Goal: Find specific page/section: Find specific page/section

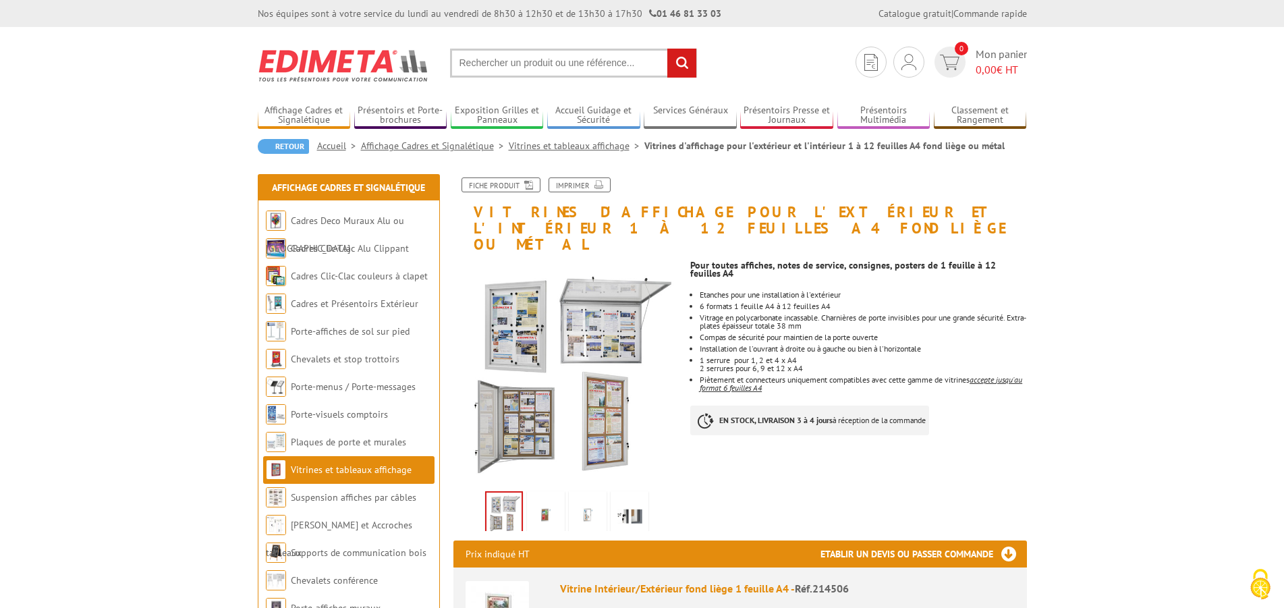
click at [570, 148] on link "Vitrines et tableaux affichage" at bounding box center [577, 146] width 136 height 12
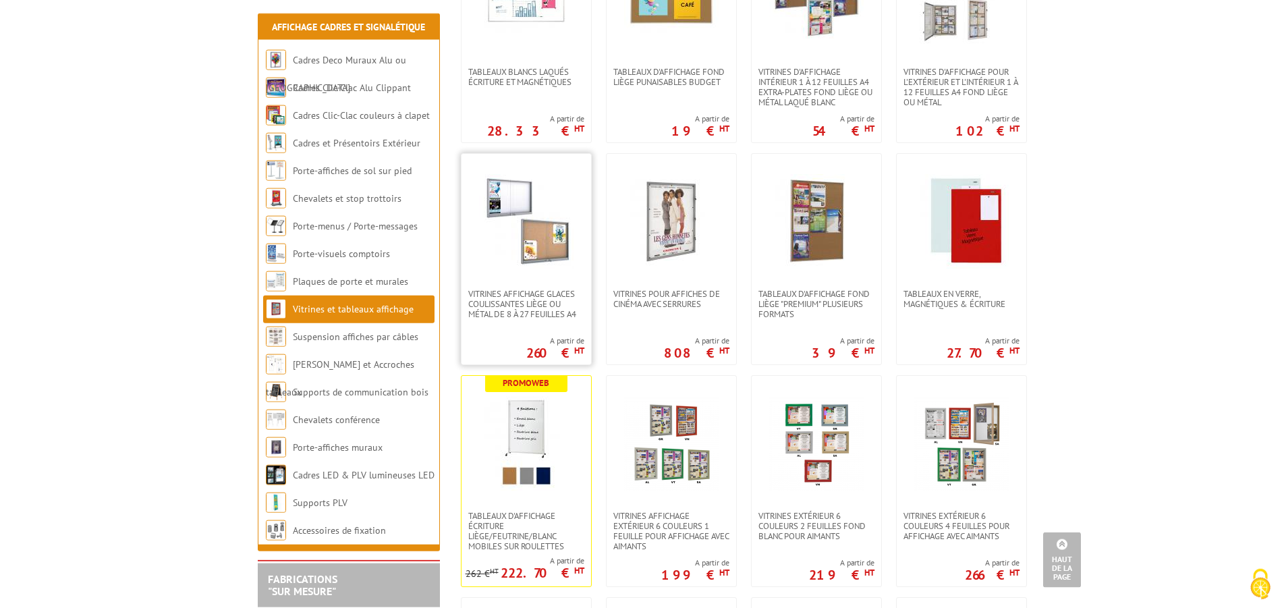
scroll to position [688, 0]
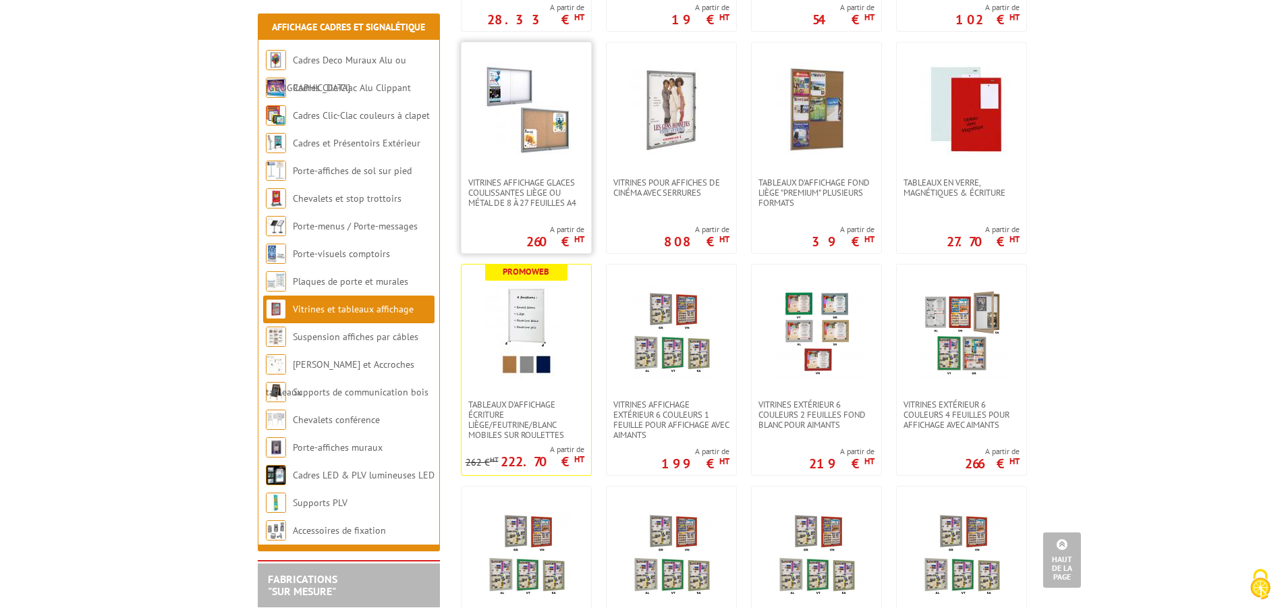
click at [511, 92] on img at bounding box center [526, 110] width 94 height 94
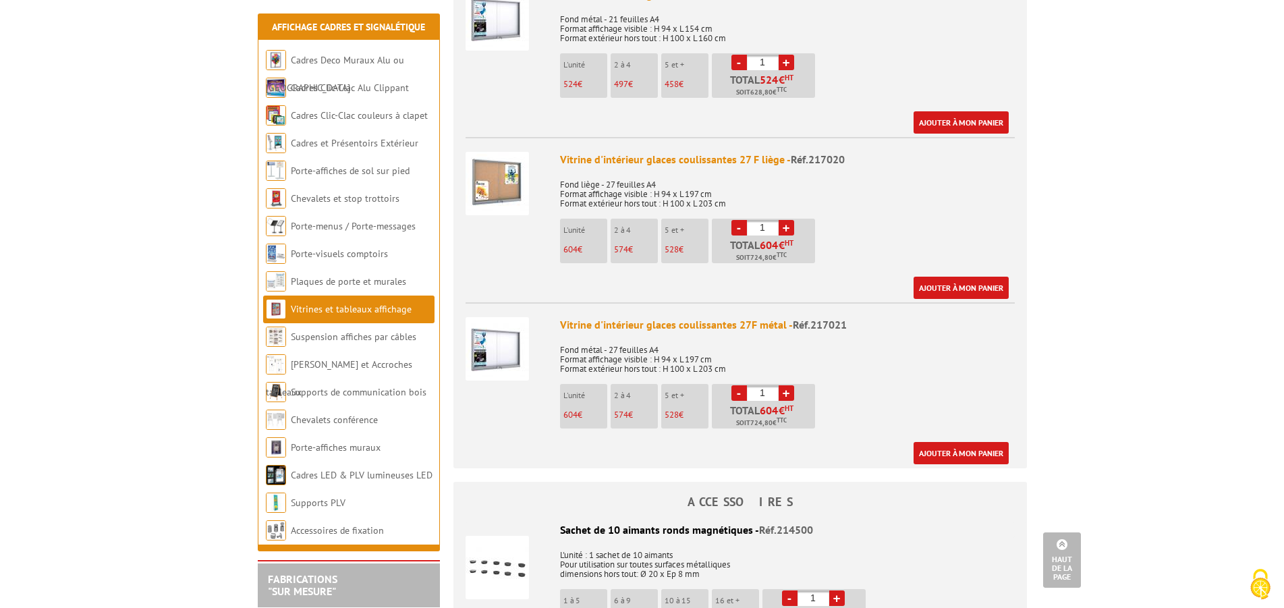
scroll to position [2133, 0]
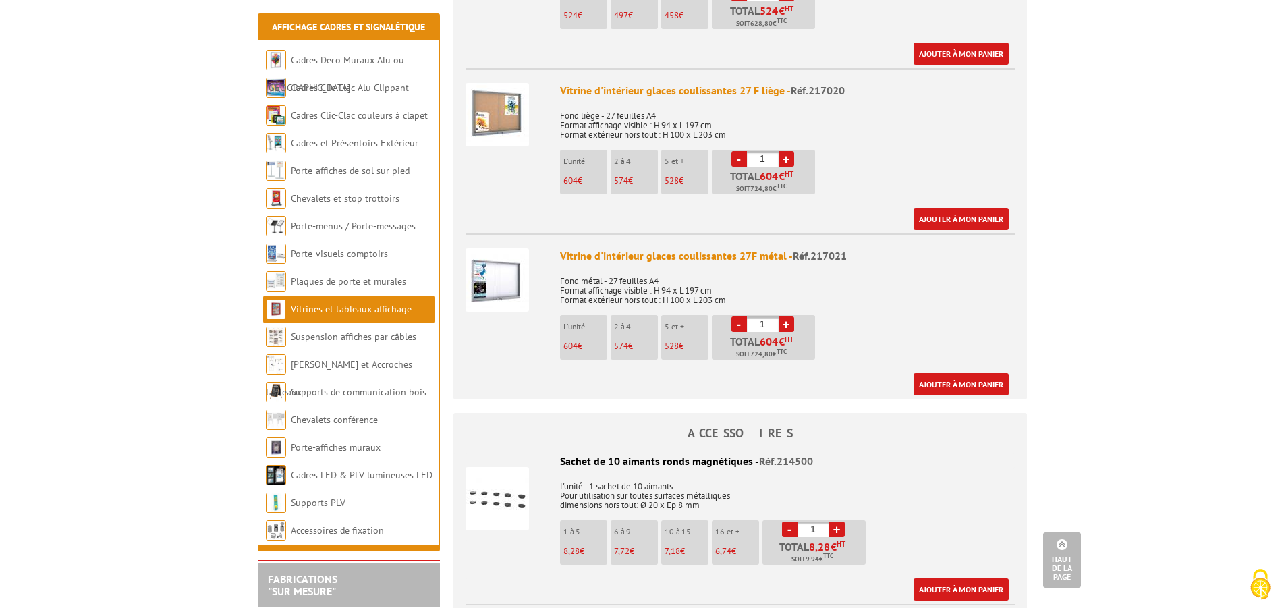
click at [652, 248] on div "Vitrine d'intérieur glaces coulissantes 27F métal - Réf.217021" at bounding box center [787, 256] width 455 height 16
click at [819, 249] on span "Réf.217021" at bounding box center [820, 255] width 54 height 13
drag, startPoint x: 810, startPoint y: 239, endPoint x: 851, endPoint y: 239, distance: 41.2
click at [851, 248] on div "Vitrine d'intérieur glaces coulissantes 27F métal - Réf.217021" at bounding box center [787, 256] width 455 height 16
copy span "217021"
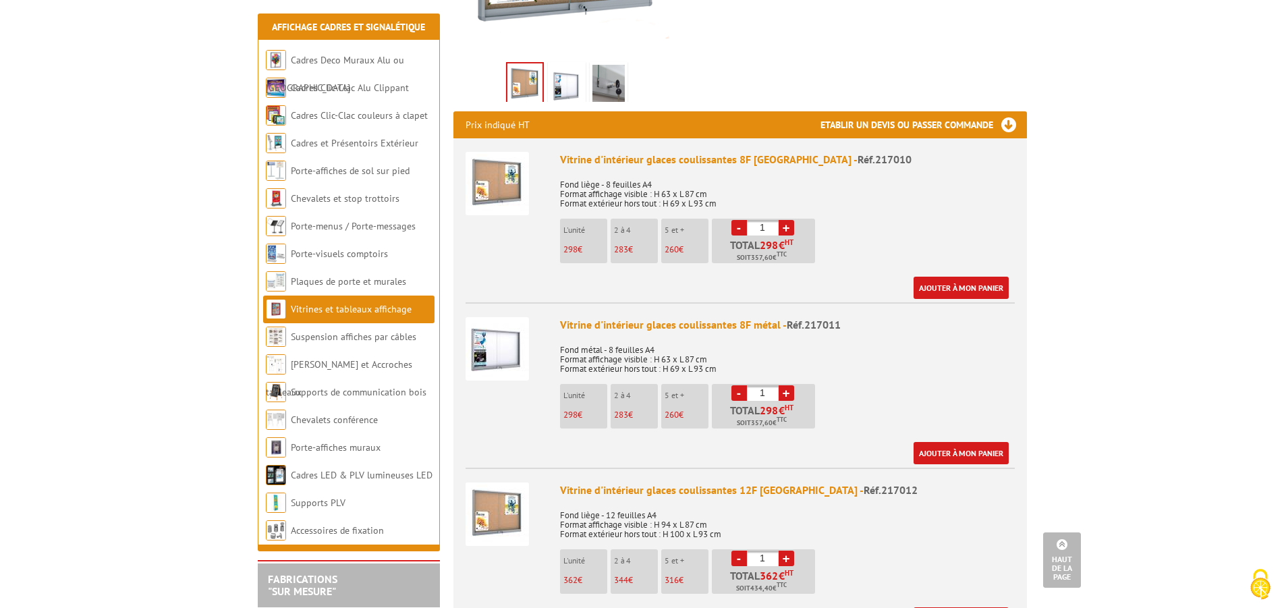
scroll to position [0, 0]
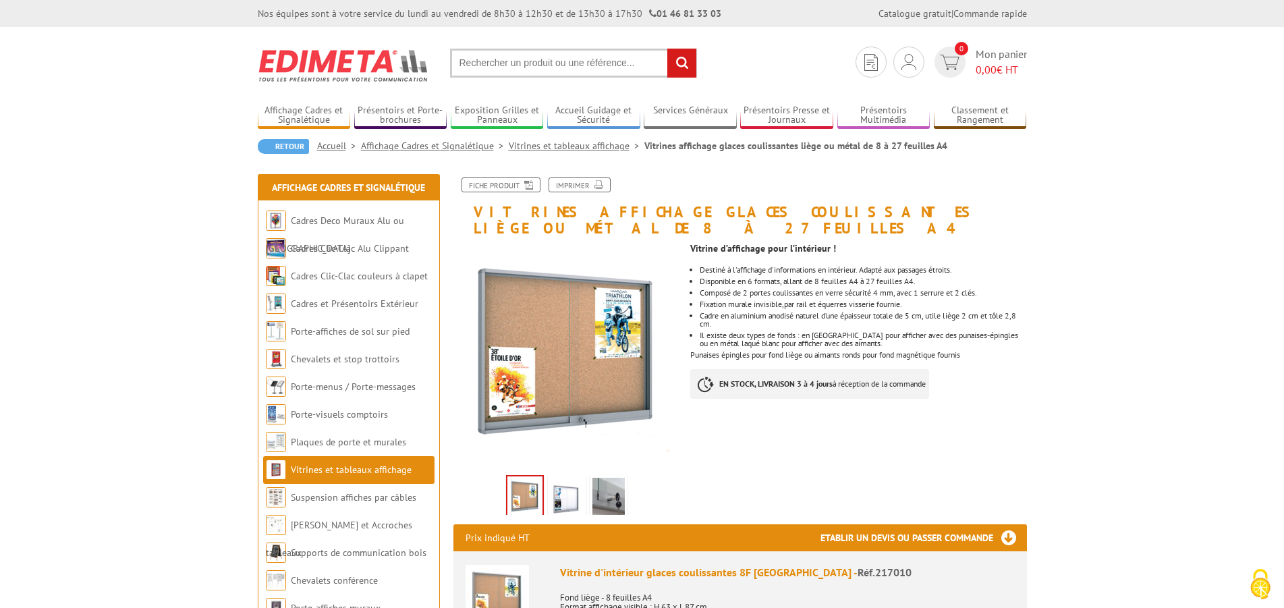
paste input "217021"
type input "217021"
click at [667, 49] on input "rechercher" at bounding box center [681, 63] width 29 height 29
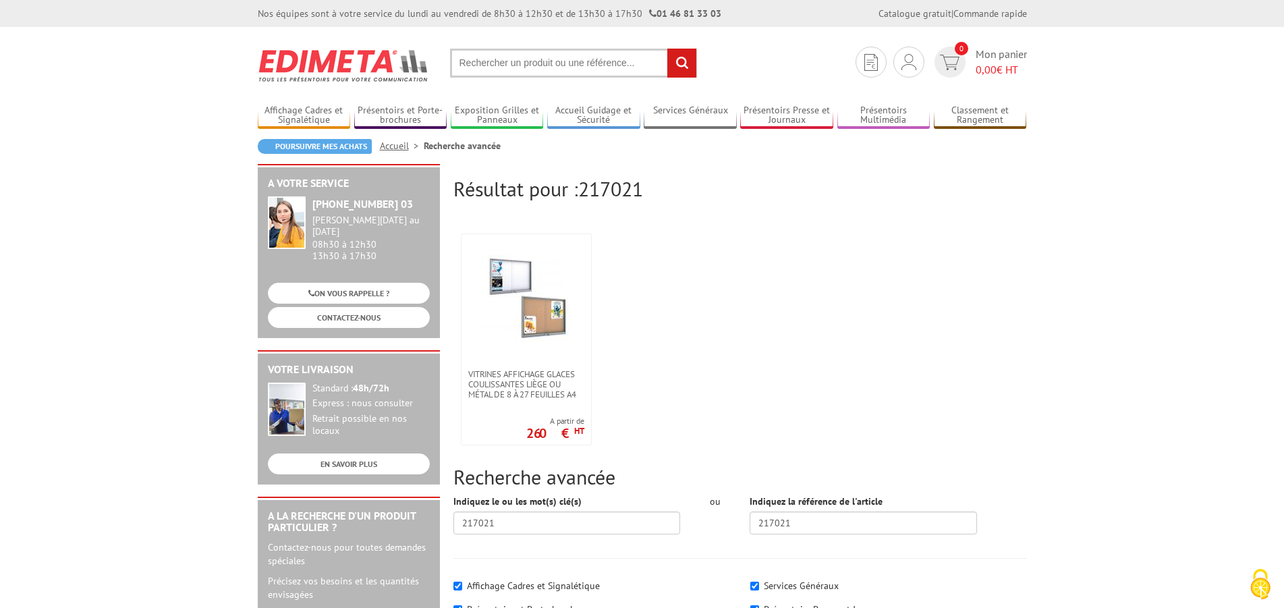
scroll to position [138, 0]
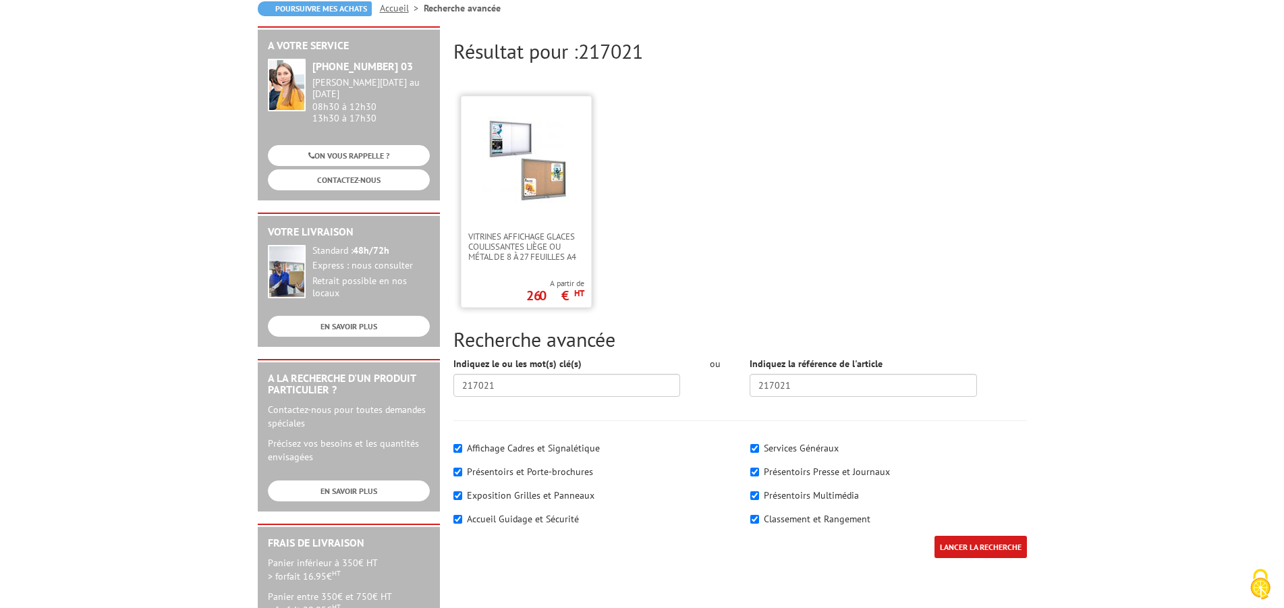
click at [555, 177] on img at bounding box center [526, 161] width 88 height 88
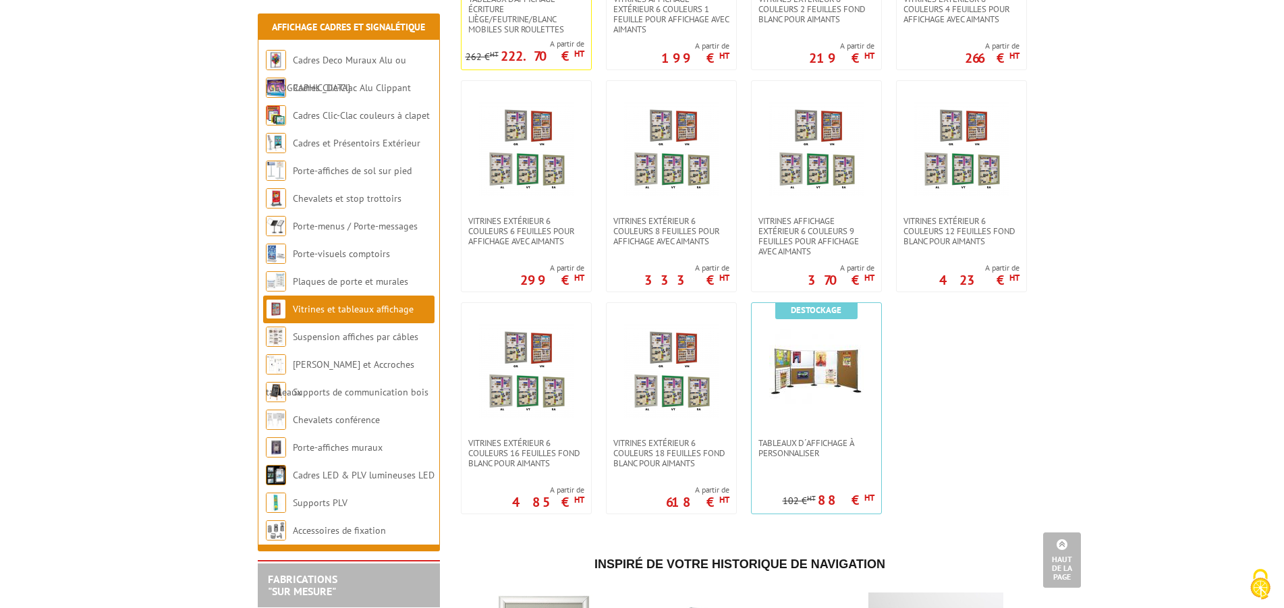
scroll to position [1101, 0]
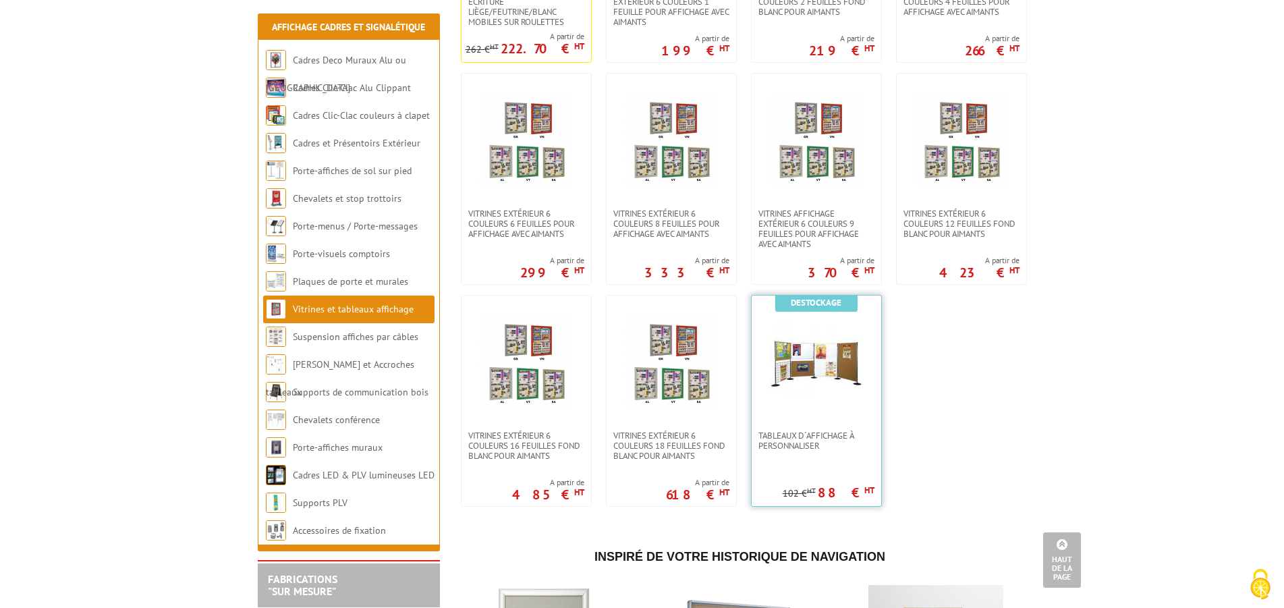
click at [855, 372] on img at bounding box center [816, 363] width 94 height 94
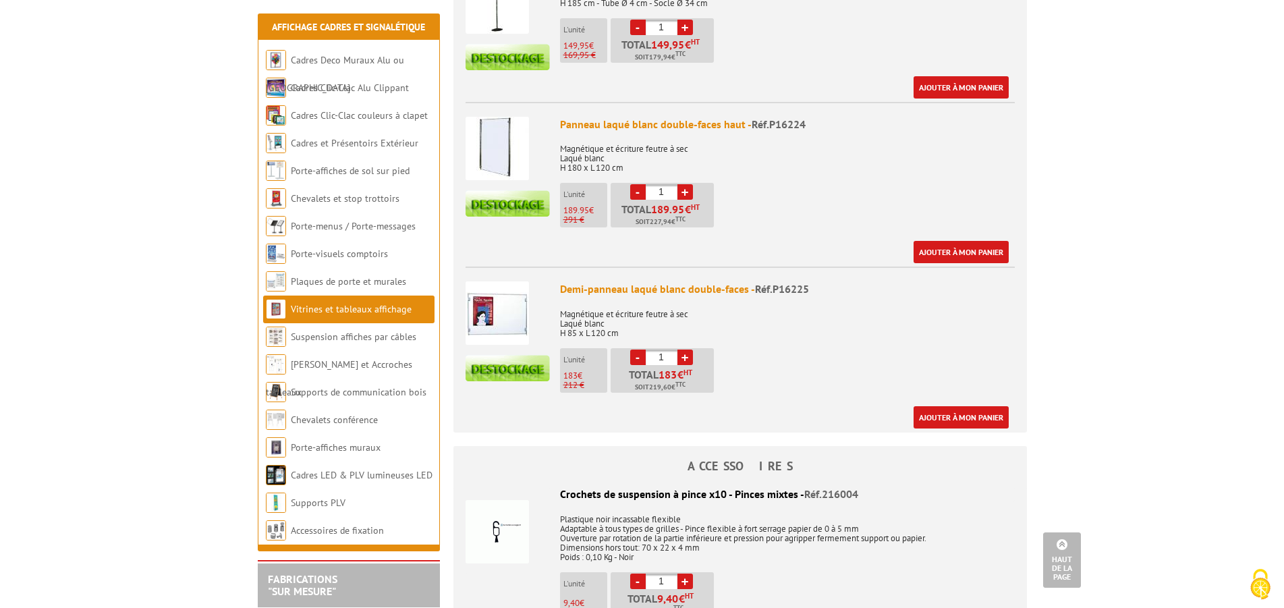
scroll to position [757, 0]
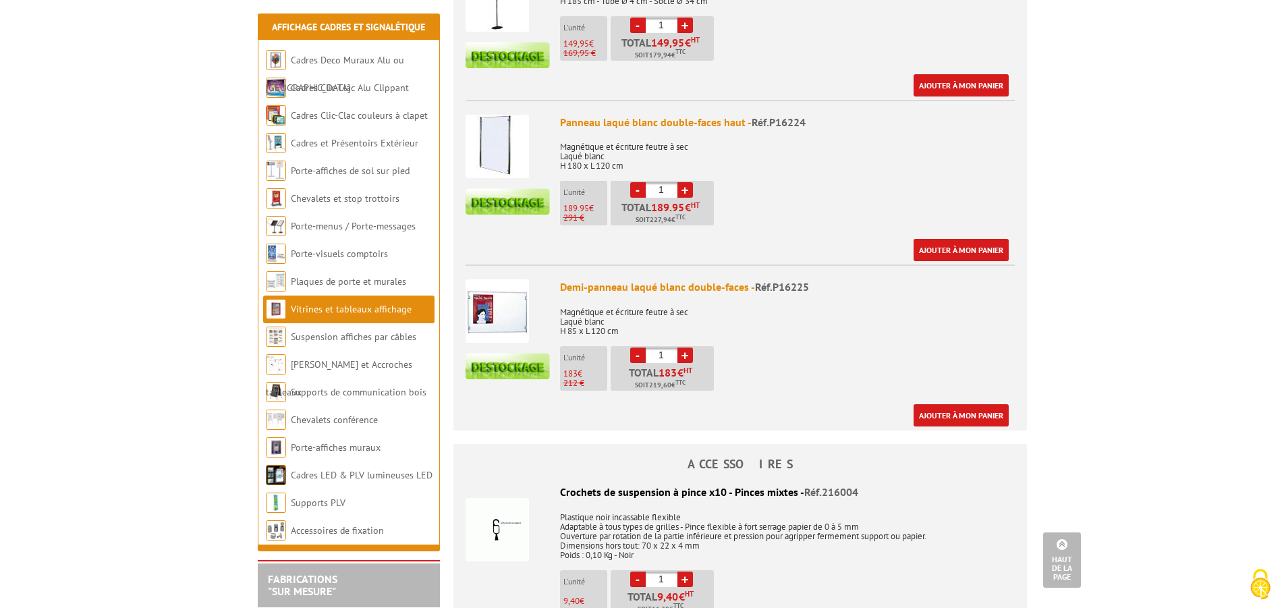
click at [511, 144] on img at bounding box center [496, 146] width 63 height 63
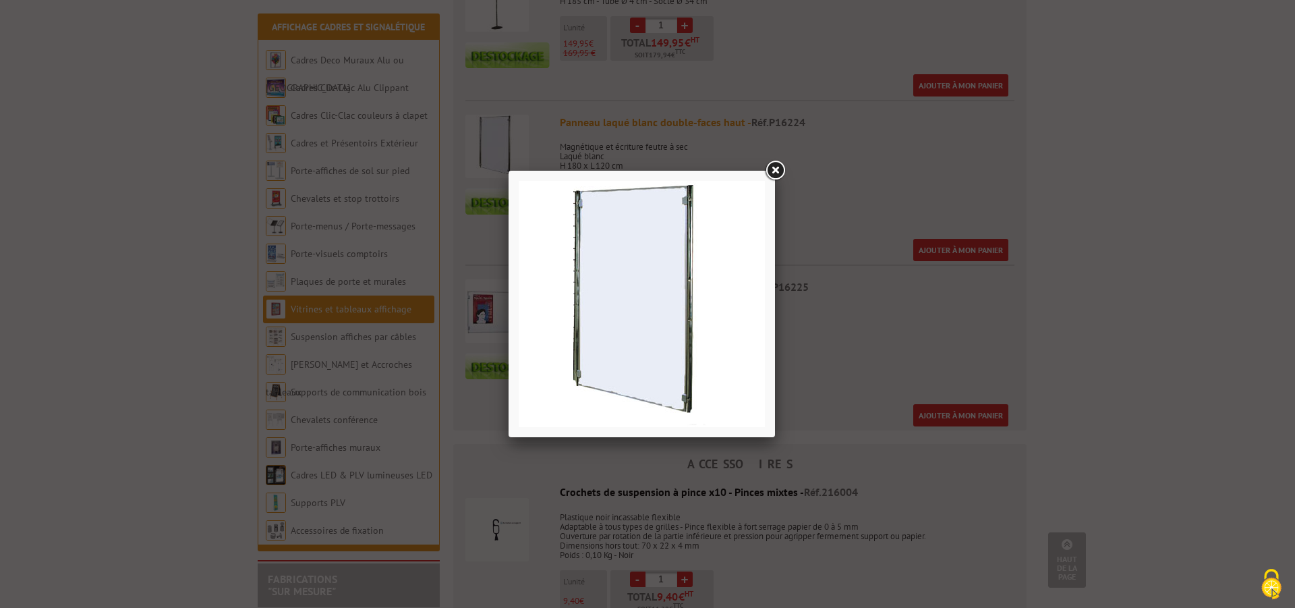
click at [779, 168] on link at bounding box center [775, 171] width 24 height 24
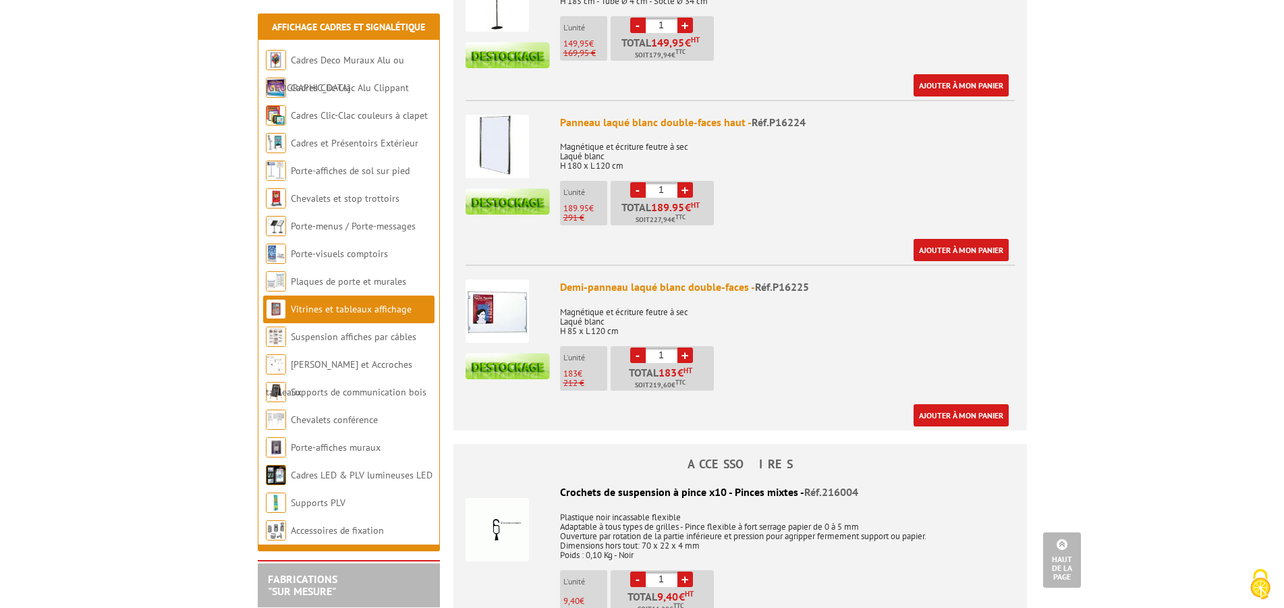
click at [519, 336] on img at bounding box center [496, 310] width 63 height 63
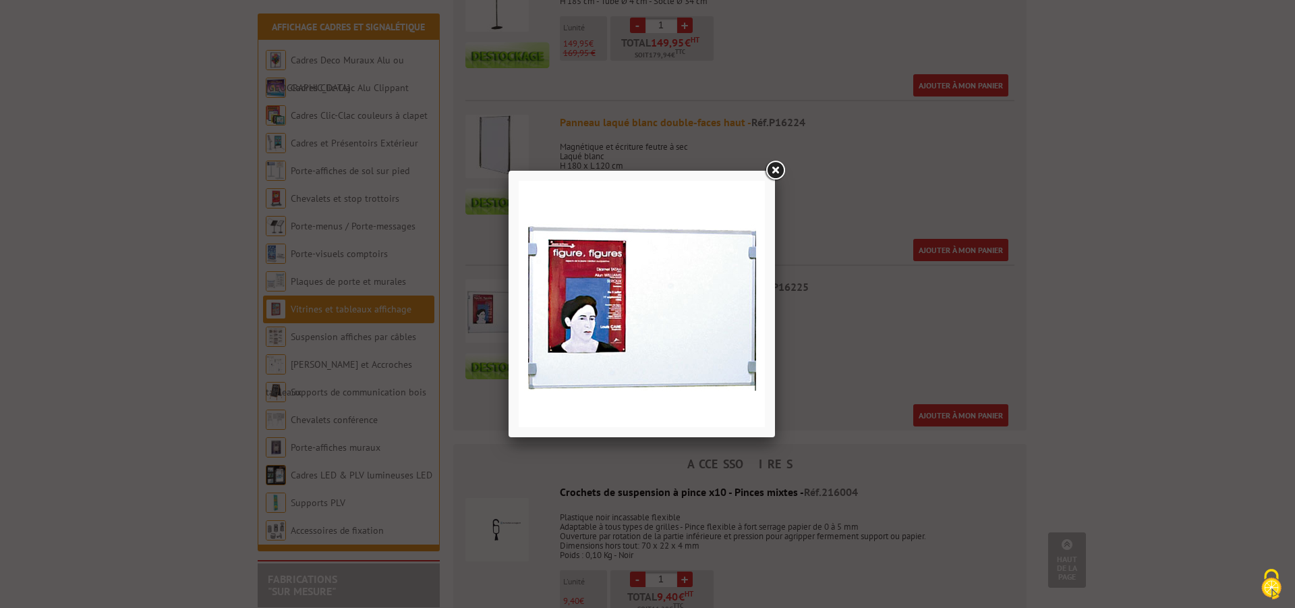
click at [775, 169] on link at bounding box center [775, 171] width 24 height 24
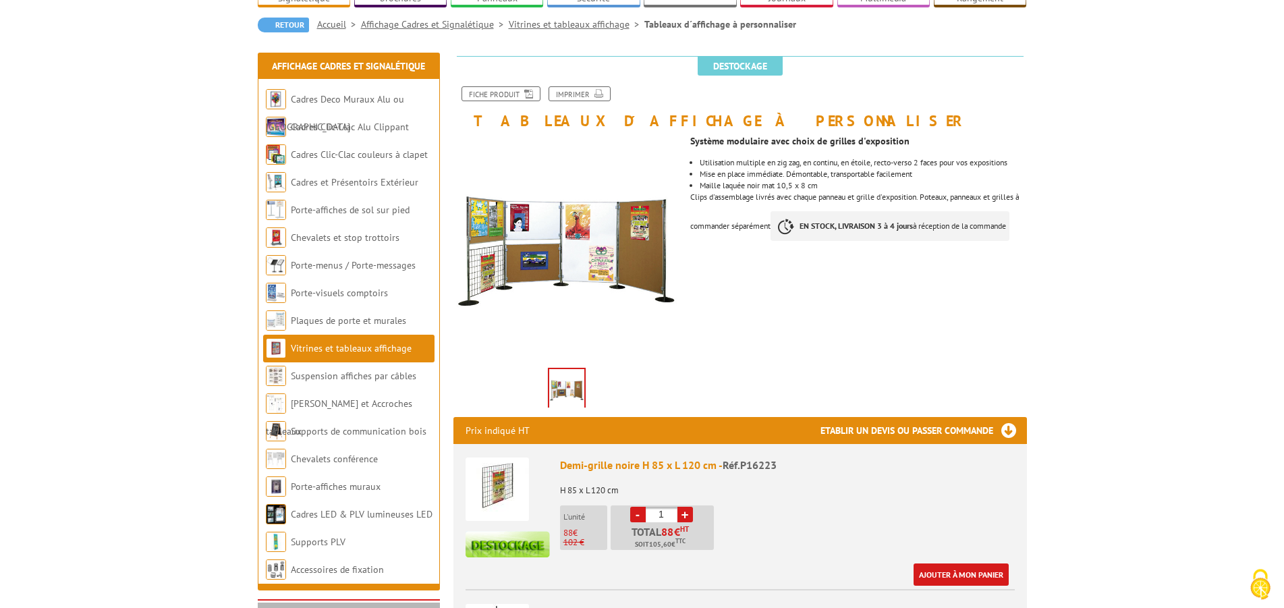
scroll to position [69, 0]
